Goal: Task Accomplishment & Management: Use online tool/utility

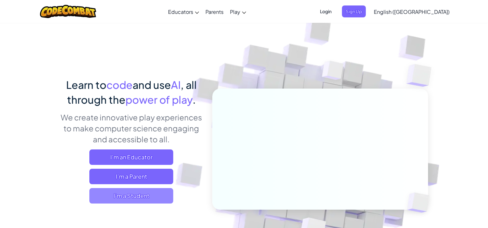
click at [134, 193] on span "I'm a Student" at bounding box center [131, 195] width 84 height 15
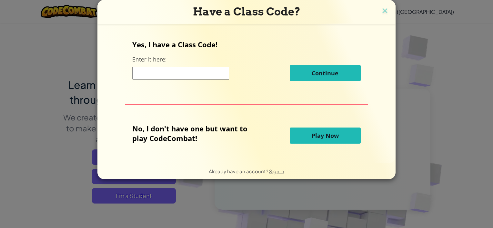
click at [294, 135] on button "Play Now" at bounding box center [325, 136] width 71 height 16
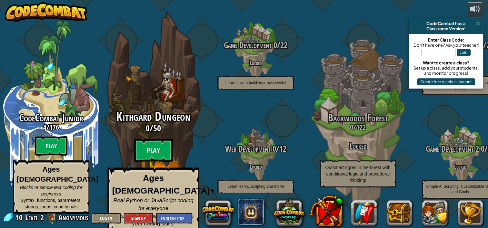
click at [164, 137] on div "Kithgard Dungeon 0 / 50 Play Ages [DEMOGRAPHIC_DATA]+ Real Python or JavaScript…" at bounding box center [153, 171] width 123 height 122
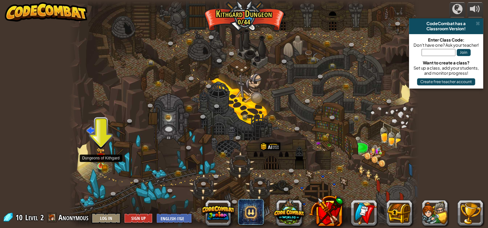
click at [99, 165] on img at bounding box center [100, 157] width 9 height 19
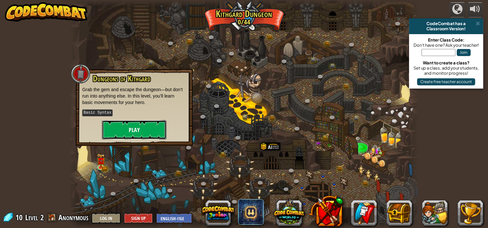
click at [143, 125] on button "Play" at bounding box center [134, 129] width 64 height 19
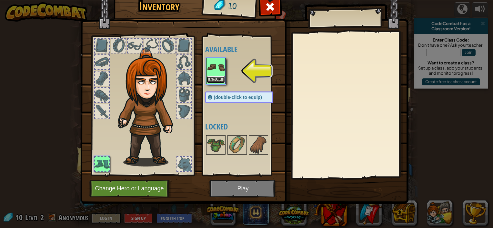
click at [216, 78] on button "Equip" at bounding box center [216, 79] width 18 height 7
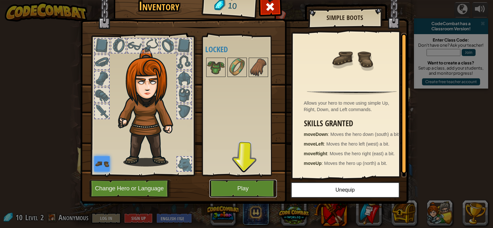
click at [257, 186] on button "Play" at bounding box center [242, 189] width 67 height 18
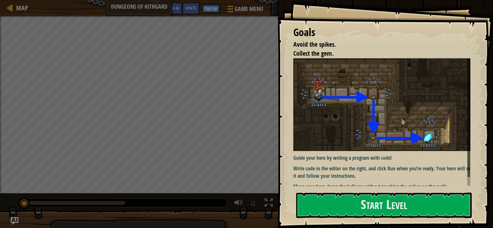
click at [367, 120] on img at bounding box center [384, 104] width 182 height 93
click at [348, 195] on button "Start Level" at bounding box center [383, 205] width 175 height 25
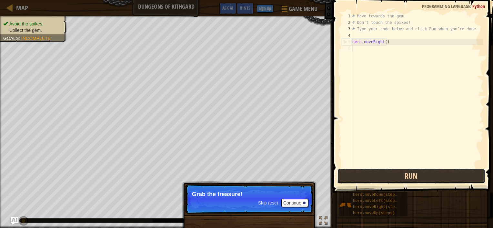
click at [422, 170] on button "Run" at bounding box center [411, 176] width 148 height 15
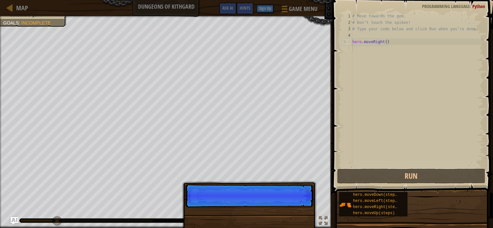
scroll to position [3, 0]
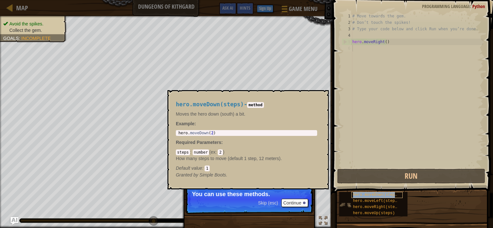
click at [382, 194] on span "hero.moveDown(steps)" at bounding box center [376, 195] width 46 height 5
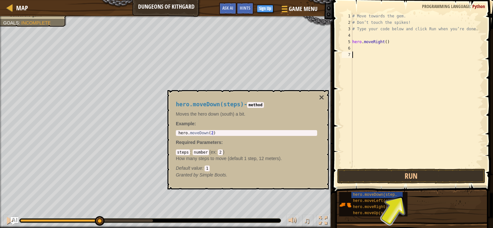
click at [359, 48] on div "# Move towards the gem. # Don’t touch the spikes! # Type your code below and cl…" at bounding box center [417, 97] width 132 height 168
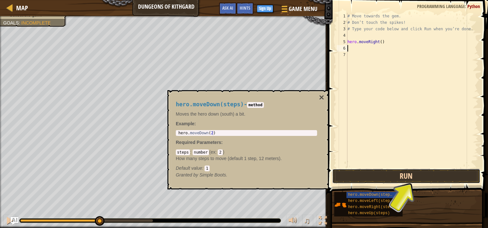
click at [390, 179] on button "Run" at bounding box center [406, 176] width 148 height 15
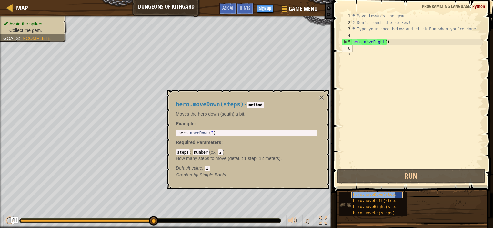
copy span "hero.moveDown(steps)"
click at [366, 47] on div "# Move towards the gem. # Don’t touch the spikes! # Type your code below and cl…" at bounding box center [417, 97] width 132 height 168
paste textarea "hero.moveDown(steps)"
type textarea "hero.moveDown(steps)"
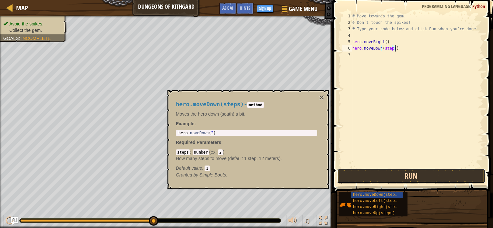
click at [371, 178] on button "Run" at bounding box center [411, 176] width 148 height 15
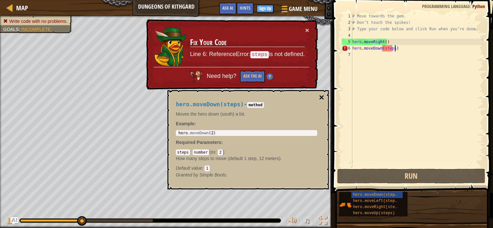
click at [322, 98] on button "×" at bounding box center [321, 97] width 5 height 9
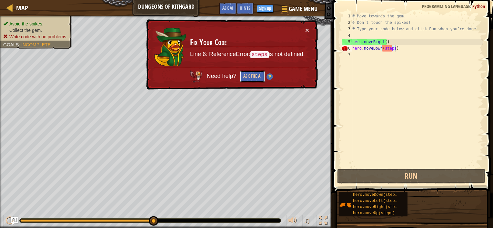
click at [254, 76] on button "Ask the AI" at bounding box center [252, 77] width 25 height 12
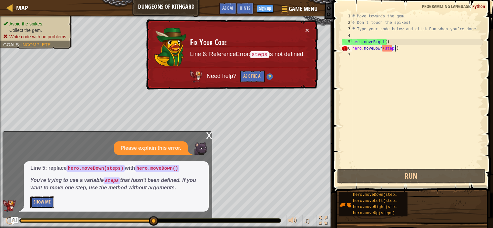
click at [45, 201] on button "Show Me" at bounding box center [42, 203] width 24 height 12
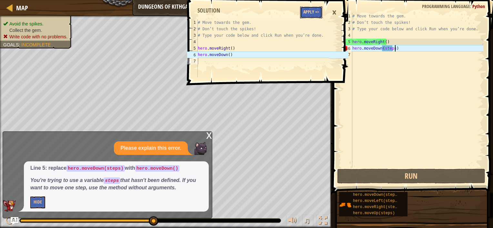
click at [312, 12] on button "Apply =>" at bounding box center [311, 12] width 22 height 12
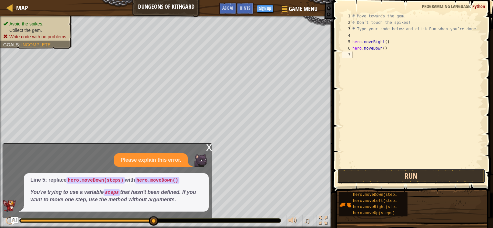
click at [357, 170] on button "Run" at bounding box center [411, 176] width 148 height 15
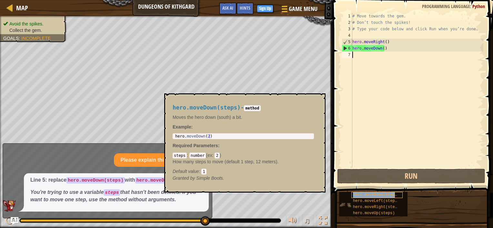
click at [380, 197] on div "hero.moveDown(steps)" at bounding box center [376, 195] width 51 height 6
click at [384, 201] on span "hero.moveLeft(steps)" at bounding box center [376, 201] width 46 height 5
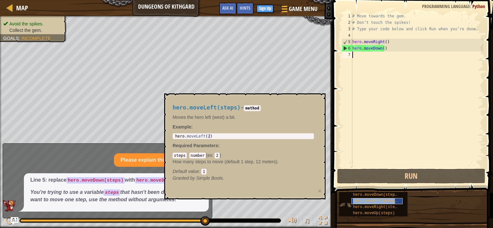
click at [384, 201] on span "hero.moveLeft(steps)" at bounding box center [376, 201] width 46 height 5
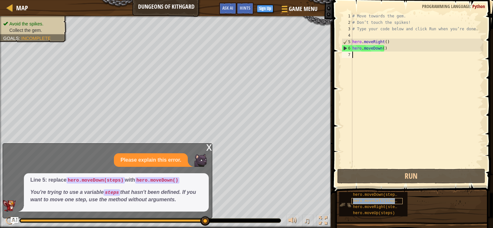
click at [384, 201] on span "hero.moveLeft(steps)" at bounding box center [376, 201] width 46 height 5
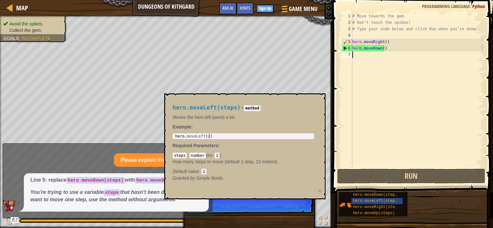
type textarea "hero.moveLeft(2)"
click at [202, 136] on div "hero . moveLeft ( 2 )" at bounding box center [243, 141] width 139 height 14
click at [202, 136] on div "hero . moveLeft ( 2 )" at bounding box center [243, 136] width 139 height 5
click at [246, 10] on span "Hints" at bounding box center [245, 8] width 11 height 6
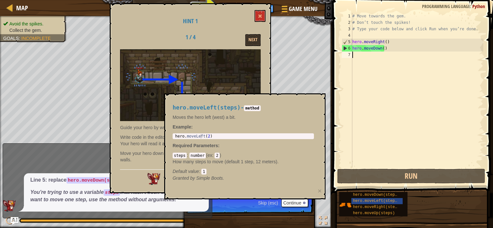
click at [267, 12] on div "Hint 1 1 / 4 Next Guide your hero by writing a program with code! Write code in…" at bounding box center [190, 98] width 161 height 190
click at [264, 13] on button at bounding box center [259, 16] width 11 height 12
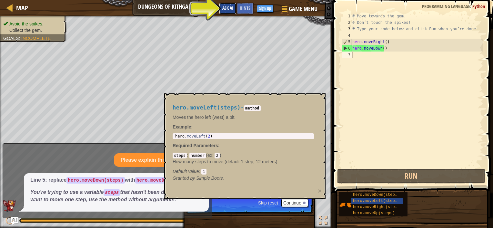
click at [231, 6] on span "Ask AI" at bounding box center [227, 8] width 11 height 6
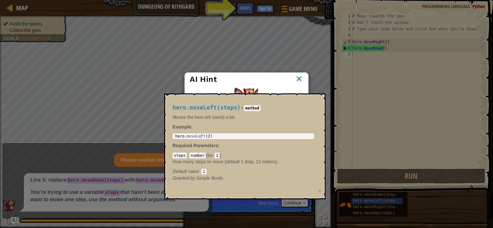
click at [297, 78] on img at bounding box center [299, 79] width 8 height 10
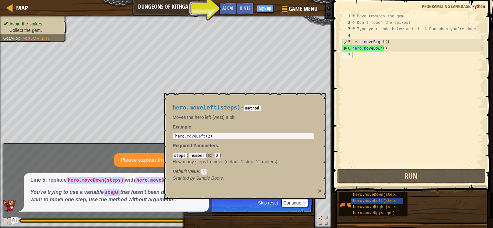
click at [319, 189] on button "×" at bounding box center [320, 191] width 4 height 7
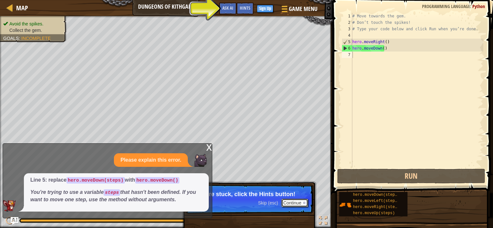
click at [295, 201] on button "Continue" at bounding box center [294, 203] width 27 height 8
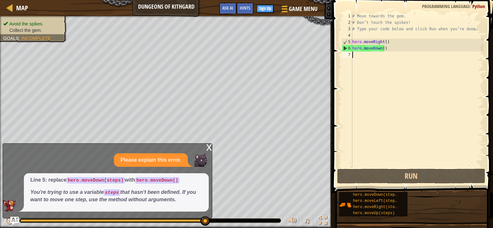
click at [13, 221] on img "Ask AI" at bounding box center [14, 221] width 8 height 8
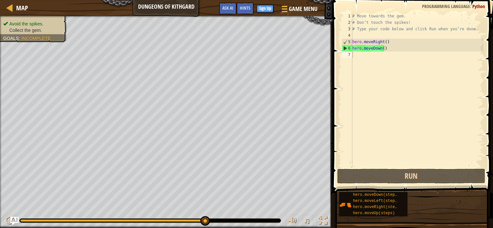
click at [13, 221] on img "Ask AI" at bounding box center [14, 221] width 8 height 8
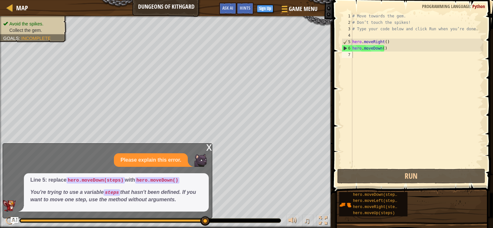
click at [116, 201] on em "You're trying to use a variable steps that hasn't been defined. If you want to …" at bounding box center [112, 196] width 165 height 13
click at [224, 9] on span "Ask AI" at bounding box center [227, 8] width 11 height 6
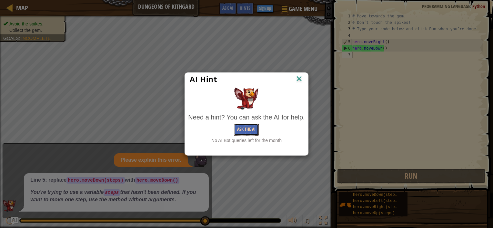
click at [249, 124] on button "Ask the AI" at bounding box center [246, 130] width 25 height 12
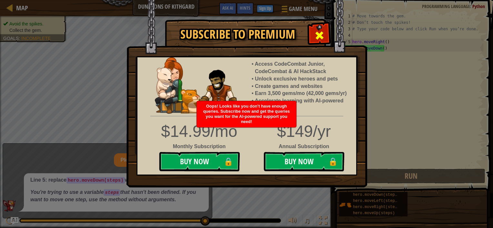
click at [316, 39] on span at bounding box center [319, 35] width 10 height 10
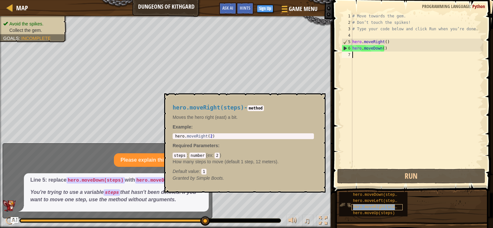
click at [364, 206] on span "hero.moveRight(steps)" at bounding box center [377, 207] width 49 height 5
type textarea "hero.moveRight(2)"
drag, startPoint x: 215, startPoint y: 137, endPoint x: 174, endPoint y: 136, distance: 41.0
click at [174, 136] on div "hero . moveRight ( 2 )" at bounding box center [243, 141] width 139 height 14
click at [376, 66] on div "# Move towards the gem. # Don’t touch the spikes! # Type your code below and cl…" at bounding box center [417, 97] width 132 height 168
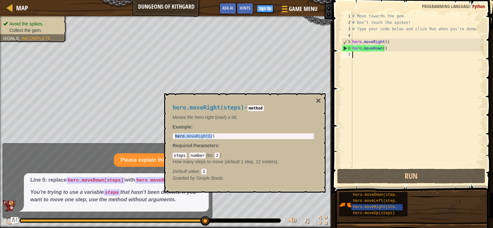
paste textarea "hero.moveRight(2)"
type textarea "hero.moveRight(2)"
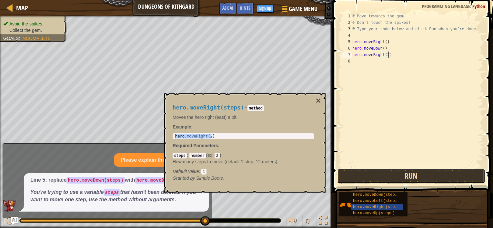
click at [378, 173] on button "Run" at bounding box center [411, 176] width 148 height 15
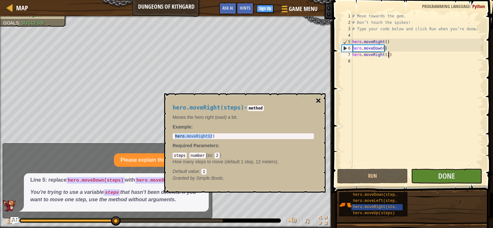
click at [320, 99] on button "×" at bounding box center [318, 100] width 5 height 9
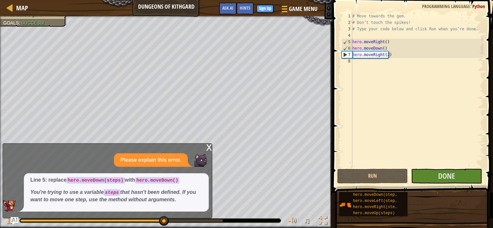
click at [207, 147] on div "x" at bounding box center [209, 147] width 6 height 6
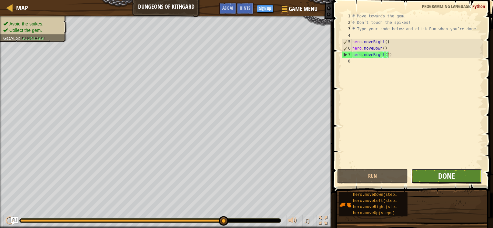
click at [442, 177] on span "Done" at bounding box center [446, 176] width 17 height 10
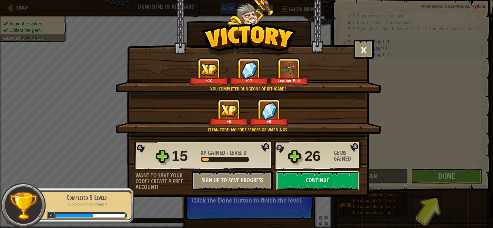
click at [302, 181] on button "Continue" at bounding box center [317, 180] width 83 height 19
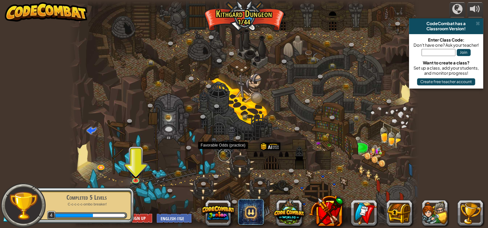
click at [223, 153] on link at bounding box center [224, 155] width 13 height 13
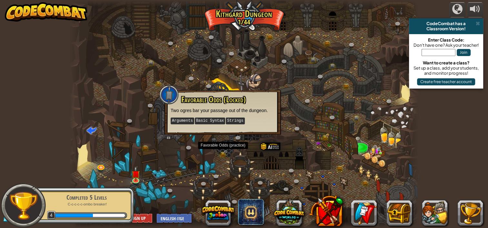
click at [180, 103] on div "Favorable Odds (Locked) Two ogres bar your passage out of the dungeon. Argument…" at bounding box center [223, 110] width 104 height 30
click at [165, 49] on div at bounding box center [243, 114] width 349 height 228
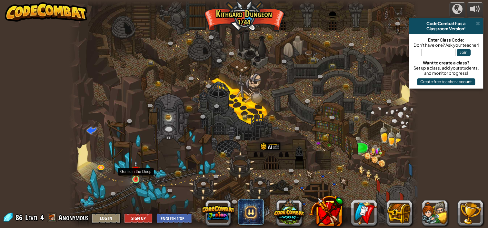
click at [134, 178] on img at bounding box center [136, 171] width 9 height 20
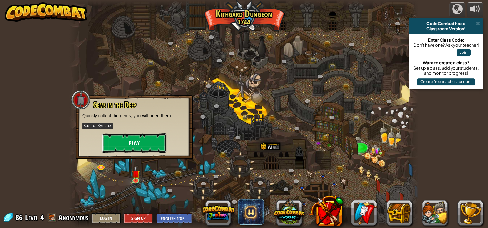
click at [139, 150] on button "Play" at bounding box center [134, 143] width 64 height 19
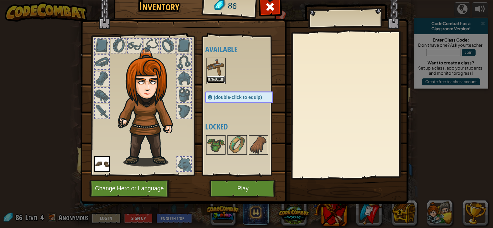
click at [211, 78] on button "Equip" at bounding box center [216, 79] width 18 height 7
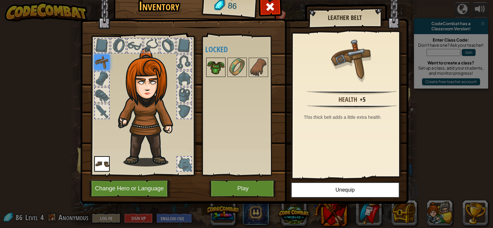
click at [216, 64] on img at bounding box center [216, 67] width 18 height 18
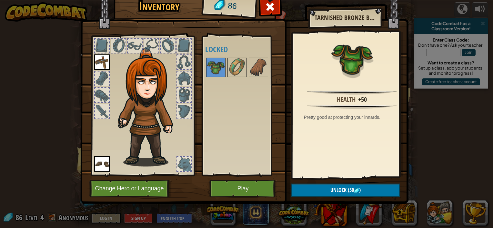
click at [323, 182] on img at bounding box center [244, 87] width 328 height 234
click at [323, 189] on button "Unlock (50 )" at bounding box center [345, 190] width 109 height 13
click at [235, 65] on img at bounding box center [237, 67] width 18 height 18
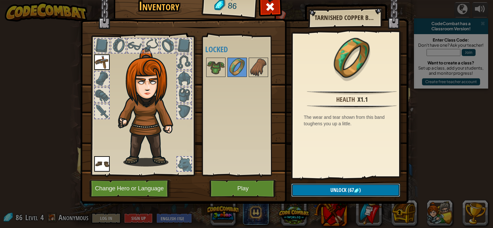
click at [336, 191] on span "Unlock" at bounding box center [338, 190] width 16 height 7
click at [254, 71] on img at bounding box center [258, 67] width 18 height 18
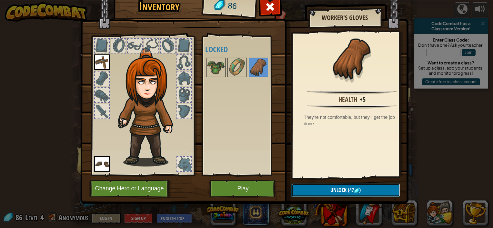
click at [318, 193] on button "Unlock (47 )" at bounding box center [345, 190] width 109 height 13
click at [228, 72] on img at bounding box center [237, 67] width 18 height 18
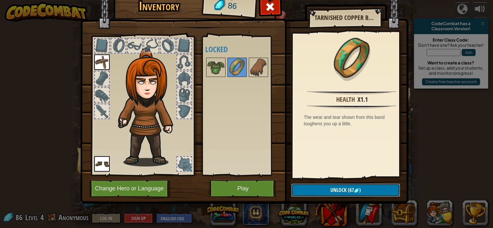
click at [314, 193] on button "Unlock (67 )" at bounding box center [345, 190] width 109 height 13
click at [312, 188] on button "Confirm" at bounding box center [345, 190] width 109 height 13
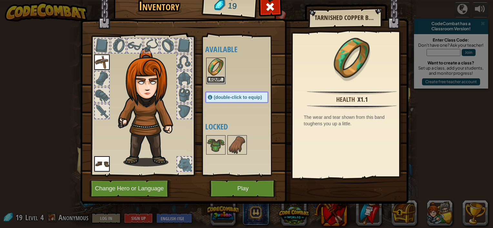
click at [216, 78] on button "Equip" at bounding box center [216, 79] width 18 height 7
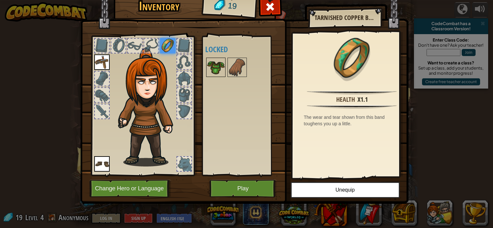
click at [210, 65] on img at bounding box center [216, 67] width 18 height 18
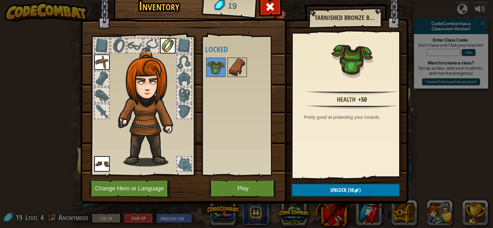
click at [238, 71] on img at bounding box center [237, 67] width 18 height 18
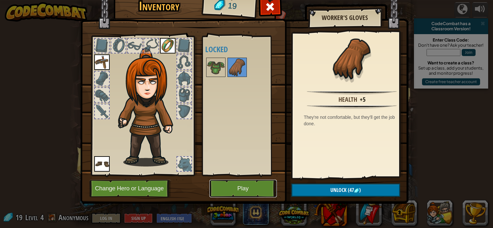
click at [235, 190] on button "Play" at bounding box center [242, 189] width 67 height 18
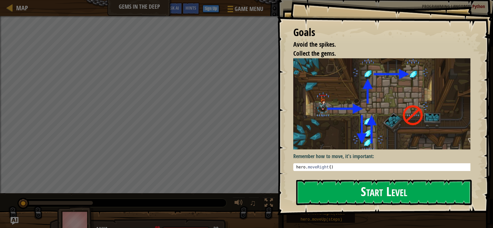
click at [384, 189] on button "Start Level" at bounding box center [383, 192] width 175 height 25
